Goal: Find specific page/section: Find specific page/section

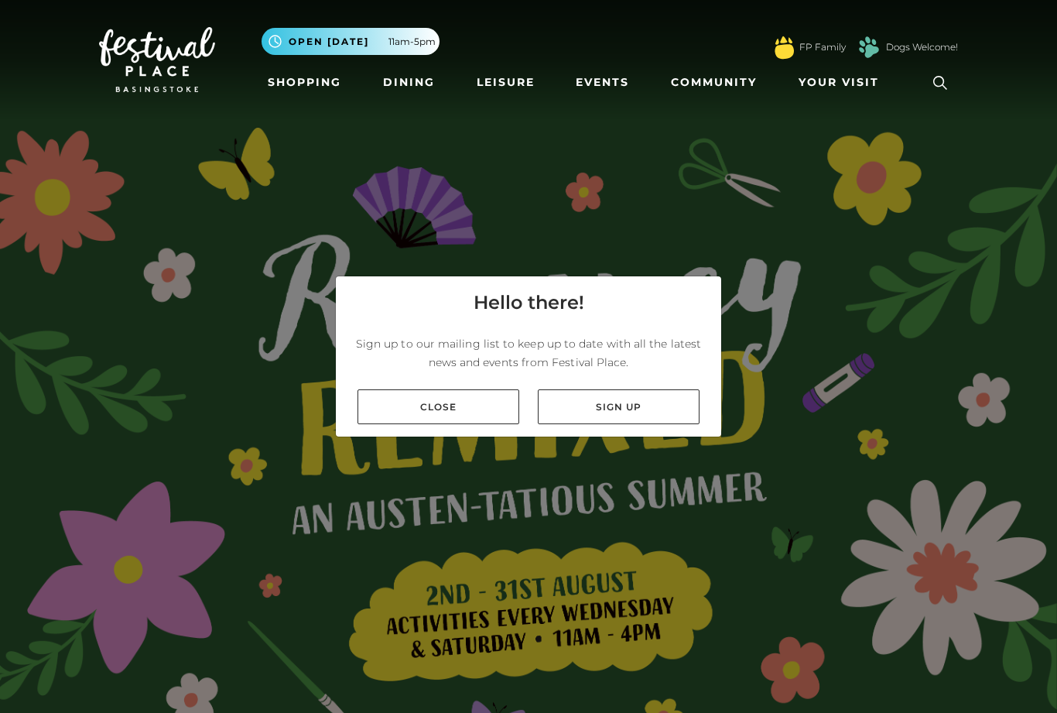
click at [499, 424] on link "Close" at bounding box center [439, 406] width 162 height 35
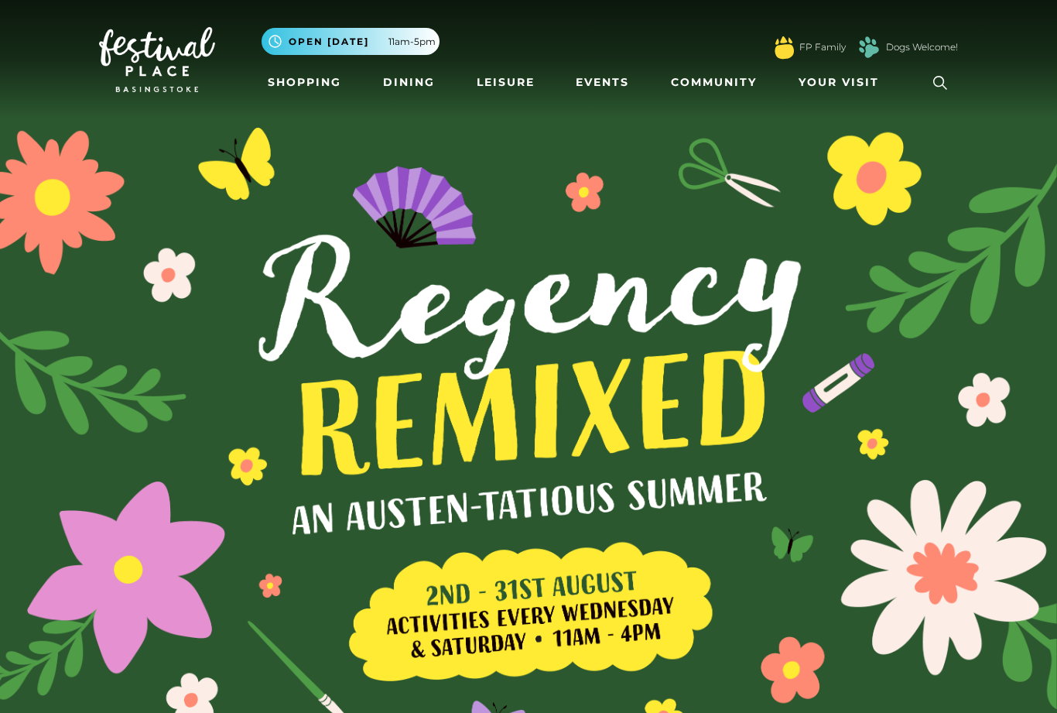
click at [315, 92] on link "Shopping" at bounding box center [305, 82] width 86 height 29
click at [423, 83] on link "Dining" at bounding box center [409, 82] width 64 height 29
click at [416, 94] on link "Dining" at bounding box center [409, 82] width 64 height 29
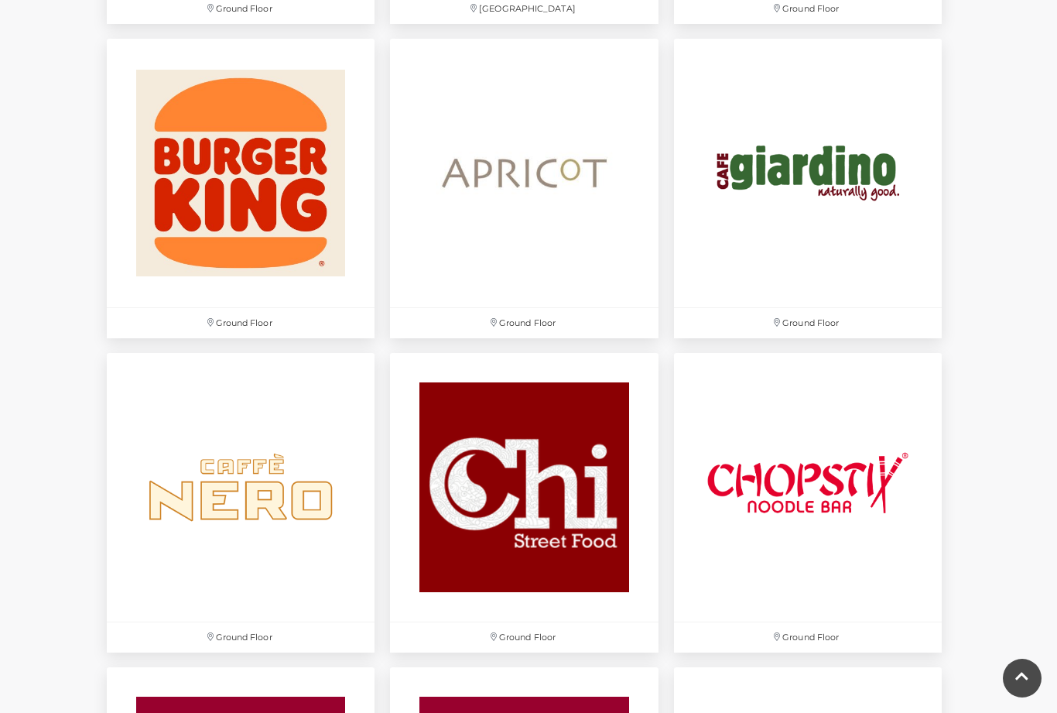
scroll to position [1621, 0]
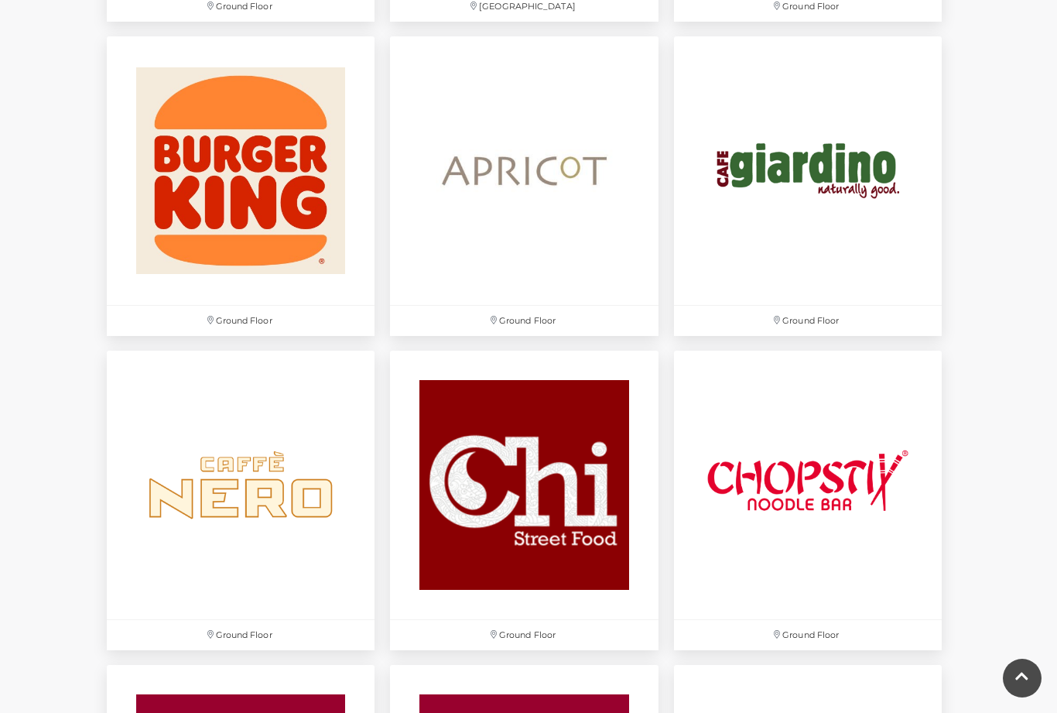
click at [855, 226] on img at bounding box center [808, 170] width 268 height 268
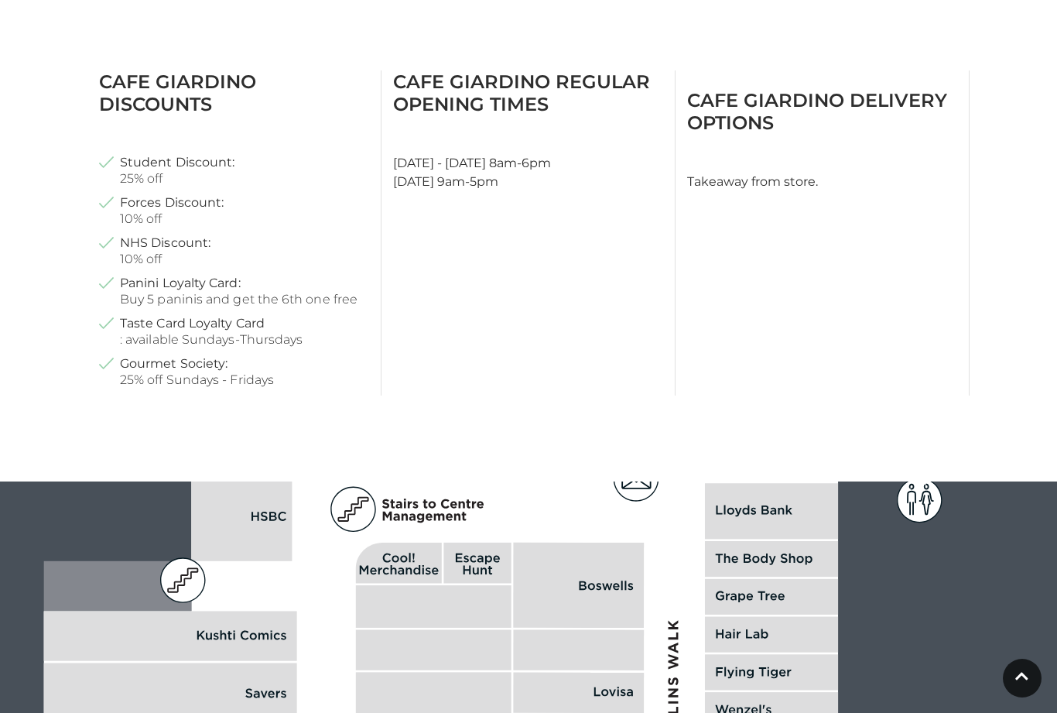
scroll to position [745, 0]
